Goal: Transaction & Acquisition: Book appointment/travel/reservation

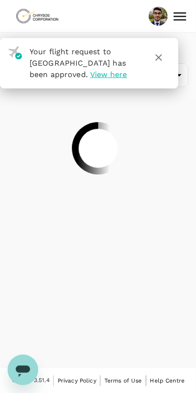
click at [159, 57] on icon "button" at bounding box center [158, 57] width 7 height 7
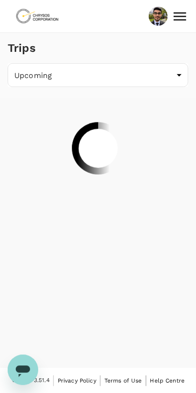
click at [164, 64] on body "Trips Upcoming /trips/upcoming ​ Version 3.51.4 Privacy Policy Terms of Use Hel…" at bounding box center [98, 197] width 196 height 394
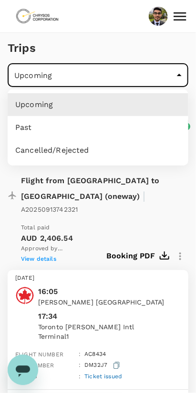
click at [153, 61] on div at bounding box center [98, 196] width 196 height 393
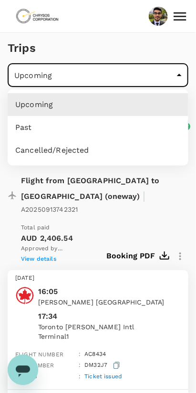
click at [147, 53] on div at bounding box center [98, 196] width 196 height 393
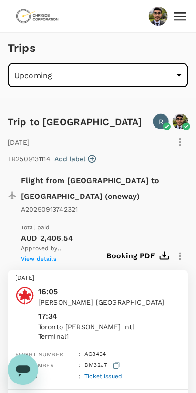
click at [181, 17] on icon at bounding box center [179, 16] width 17 height 17
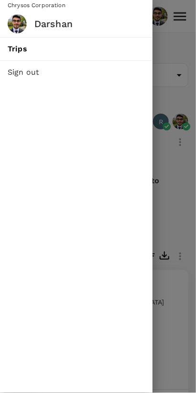
click at [173, 62] on div at bounding box center [98, 196] width 196 height 393
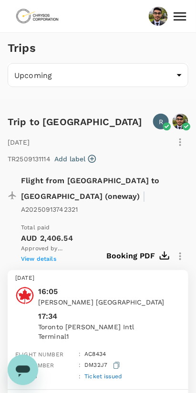
click at [30, 26] on img at bounding box center [37, 16] width 44 height 21
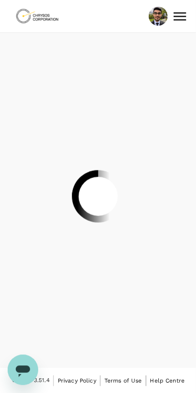
click at [183, 12] on div at bounding box center [98, 196] width 196 height 393
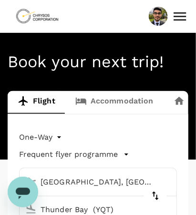
type input "[GEOGRAPHIC_DATA], [GEOGRAPHIC_DATA] (any)"
type input "Thunder Bay (YQT)"
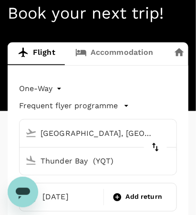
scroll to position [49, 0]
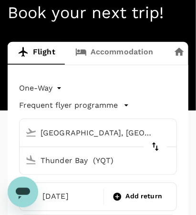
click at [149, 51] on link "Accommodation" at bounding box center [114, 53] width 98 height 23
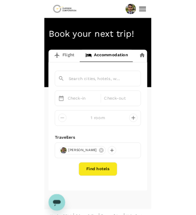
scroll to position [14, 0]
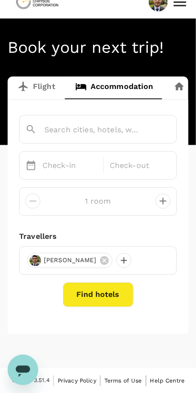
click at [127, 125] on input "text" at bounding box center [84, 129] width 119 height 15
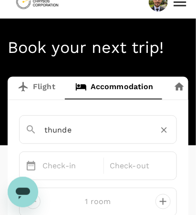
type input "thunder"
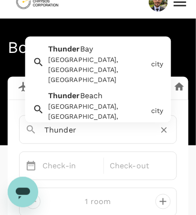
click at [142, 50] on div "Thunder Bay [GEOGRAPHIC_DATA], [GEOGRAPHIC_DATA], [GEOGRAPHIC_DATA]" at bounding box center [95, 61] width 103 height 45
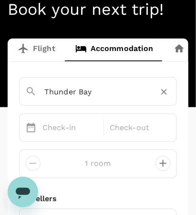
type input "Thunder Bay"
click at [76, 128] on p "Check-in" at bounding box center [69, 127] width 55 height 11
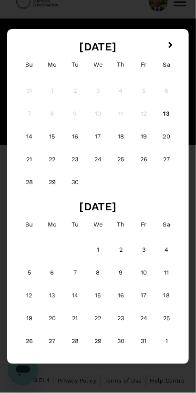
click at [29, 132] on div "14" at bounding box center [29, 136] width 23 height 23
click at [174, 137] on div "20" at bounding box center [166, 136] width 23 height 23
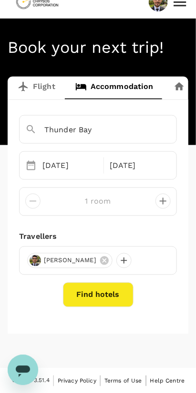
click at [164, 201] on icon "decrease" at bounding box center [163, 201] width 7 height 7
click at [32, 201] on icon "decrease" at bounding box center [33, 201] width 7 height 1
type input "1 room"
click at [127, 258] on div at bounding box center [123, 260] width 15 height 15
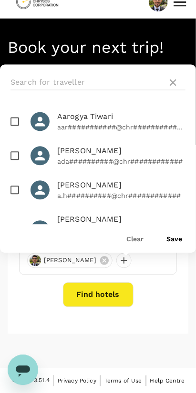
click at [173, 82] on icon at bounding box center [173, 83] width 7 height 7
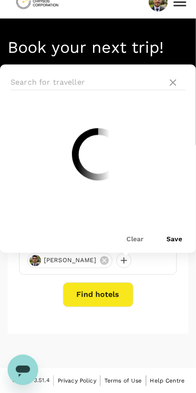
click at [173, 82] on icon at bounding box center [173, 83] width 7 height 7
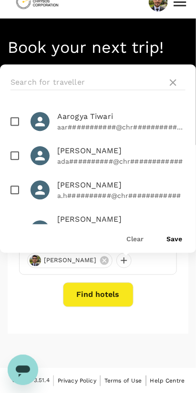
click at [174, 85] on icon at bounding box center [172, 82] width 11 height 11
click at [176, 82] on icon at bounding box center [172, 82] width 11 height 11
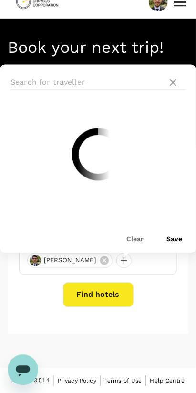
click at [138, 239] on button "Clear" at bounding box center [142, 240] width 32 height 8
click at [171, 85] on icon at bounding box center [172, 82] width 11 height 11
click at [132, 241] on button "Clear" at bounding box center [142, 240] width 32 height 8
